Goal: Information Seeking & Learning: Learn about a topic

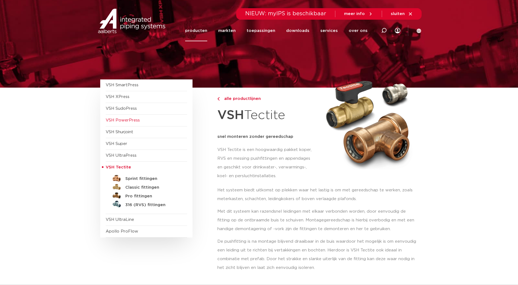
click at [127, 119] on span "VSH PowerPress" at bounding box center [123, 120] width 34 height 4
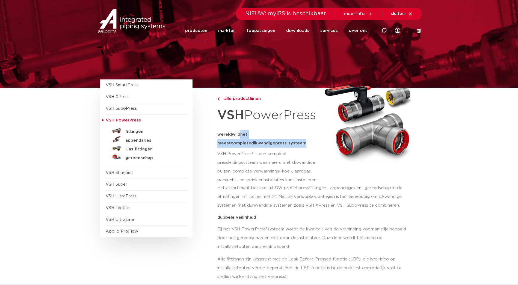
drag, startPoint x: 241, startPoint y: 134, endPoint x: 294, endPoint y: 141, distance: 53.7
click at [294, 141] on p "wereldwijd het meest complete dikwandige press-systeem" at bounding box center [268, 138] width 102 height 17
copy strong "het meest complete dikwandige press-systeem"
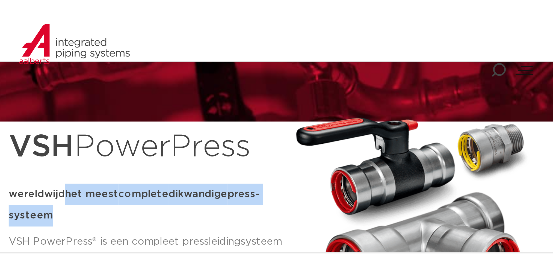
scroll to position [46, 0]
